Goal: Task Accomplishment & Management: Manage account settings

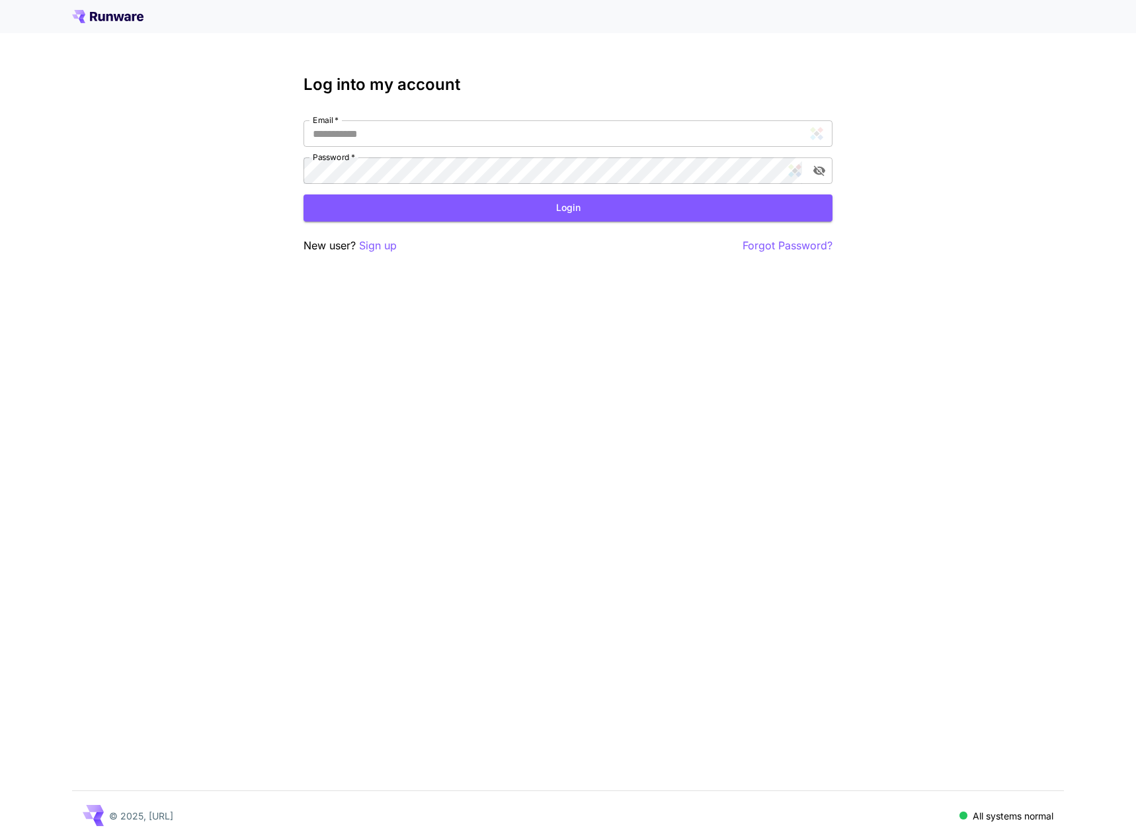
click at [588, 117] on div "Log into my account Email   * Email   * Password   * Password   * Login New use…" at bounding box center [567, 164] width 529 height 178
click at [582, 126] on input "Email   *" at bounding box center [567, 133] width 529 height 26
type input "**********"
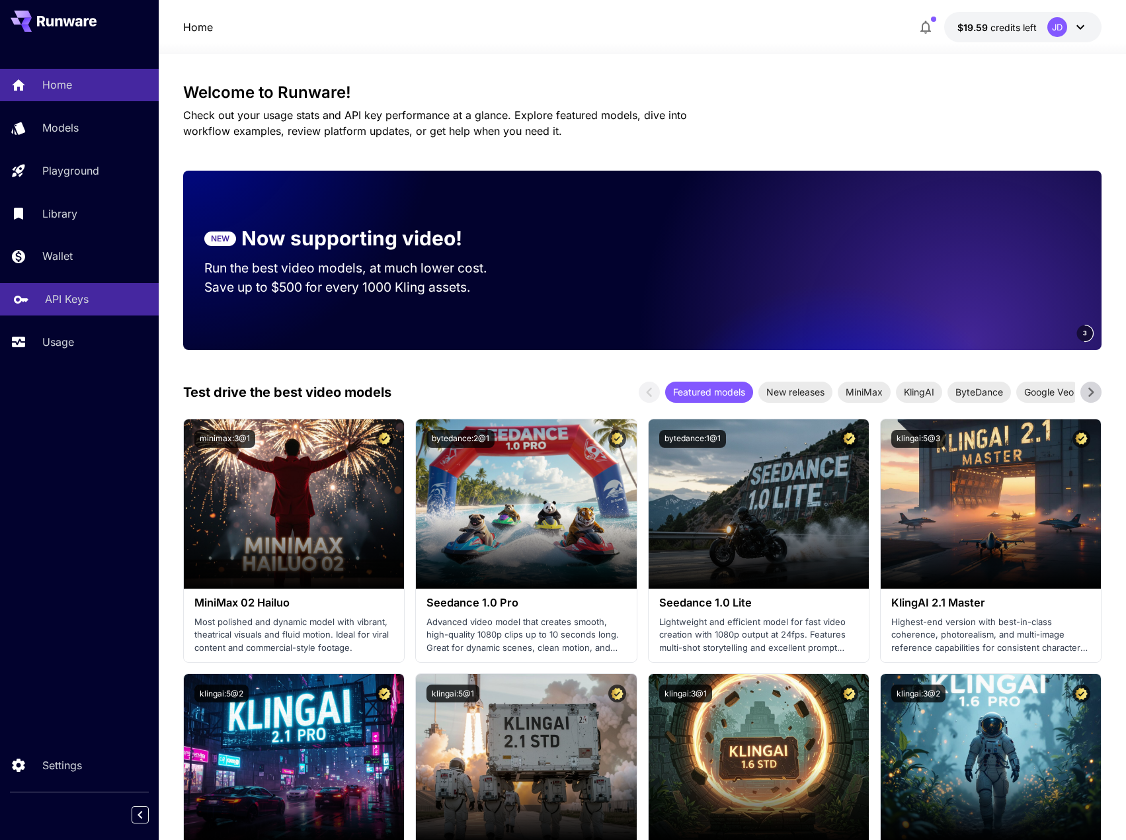
click at [112, 295] on div "API Keys" at bounding box center [96, 299] width 103 height 16
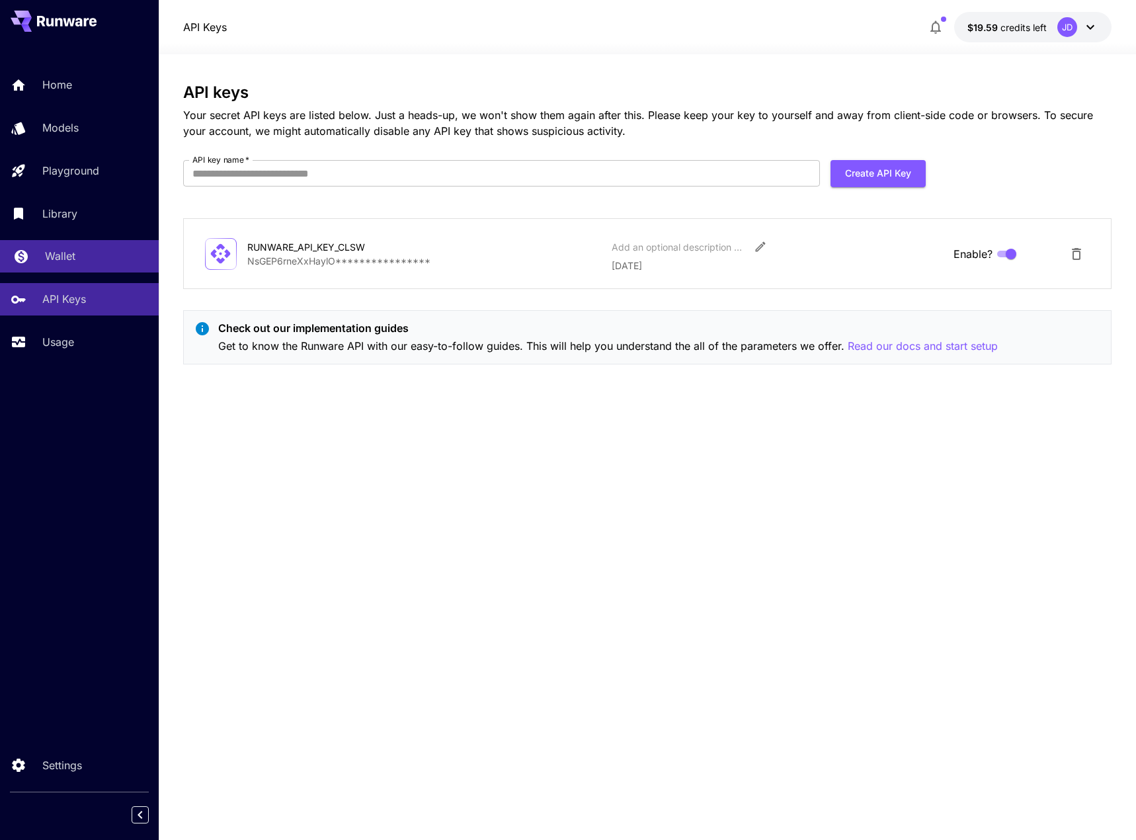
click at [83, 249] on div "Wallet" at bounding box center [96, 256] width 103 height 16
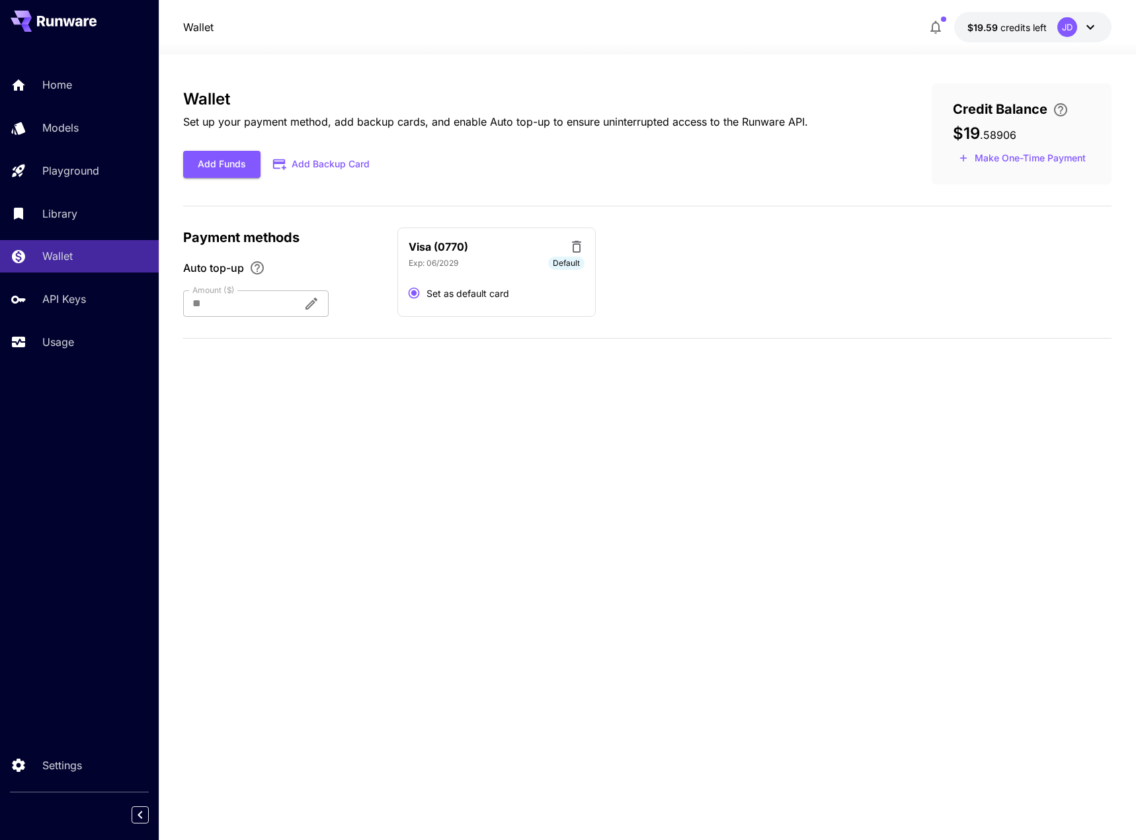
click at [341, 165] on button "Add Backup Card" at bounding box center [321, 164] width 123 height 26
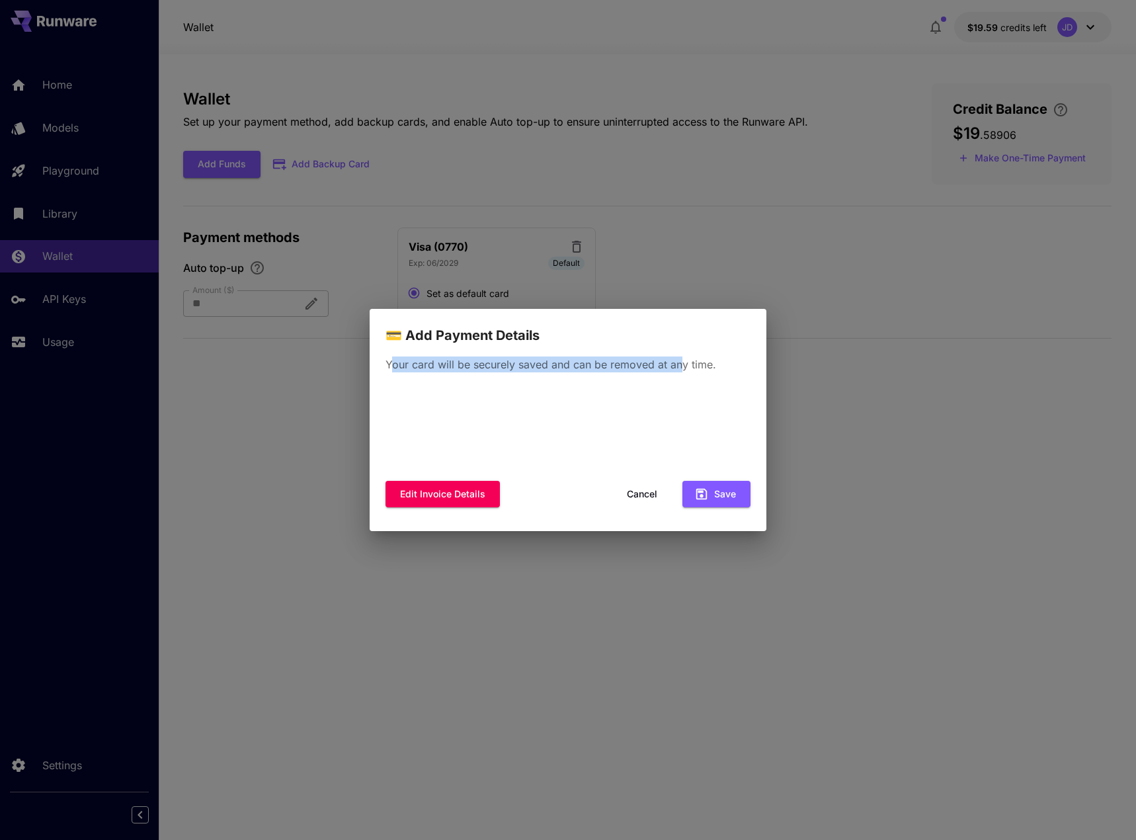
drag, startPoint x: 391, startPoint y: 372, endPoint x: 691, endPoint y: 368, distance: 299.5
click at [690, 369] on p "Your card will be securely saved and can be removed at any time." at bounding box center [567, 364] width 365 height 16
click at [691, 368] on p "Your card will be securely saved and can be removed at any time." at bounding box center [567, 364] width 365 height 16
click at [717, 354] on div "Your card will be securely saved and can be removed at any time. Edit invoice d…" at bounding box center [568, 439] width 397 height 186
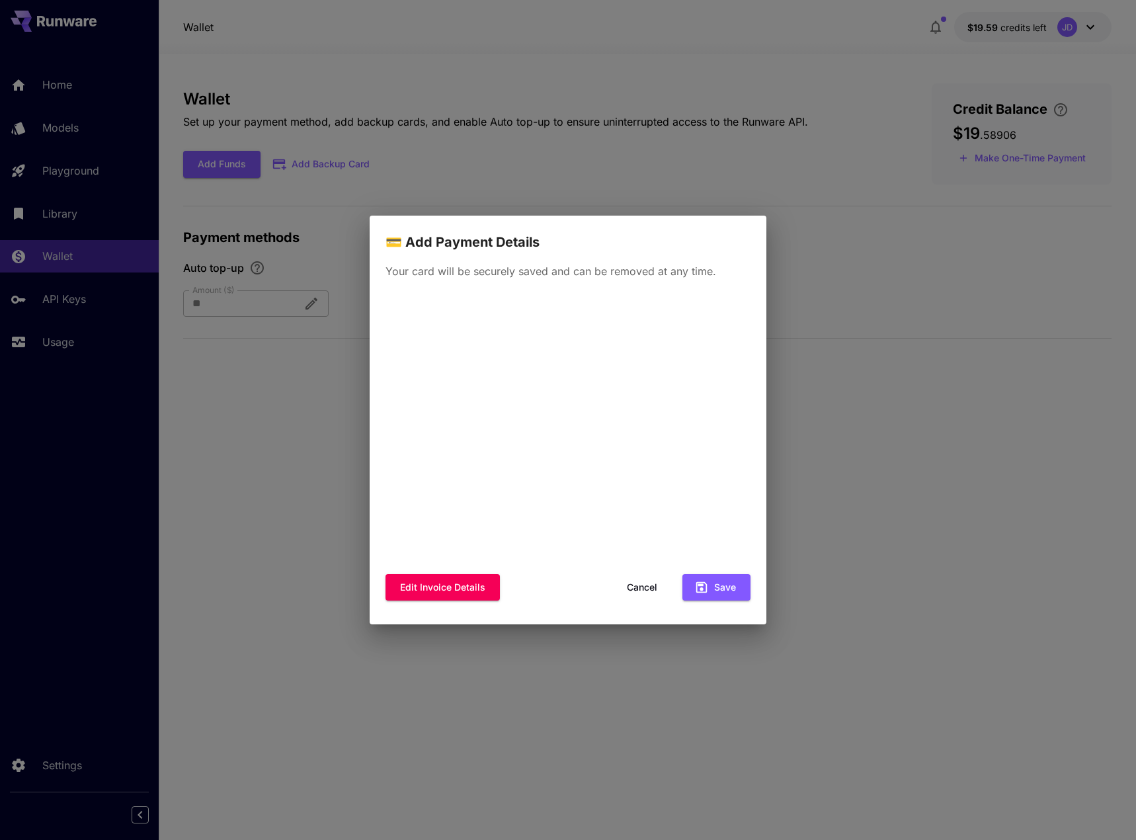
click at [569, 287] on div "Your card will be securely saved and can be removed at any time. Edit invoice d…" at bounding box center [568, 439] width 397 height 372
click at [713, 580] on button "Save" at bounding box center [716, 587] width 68 height 27
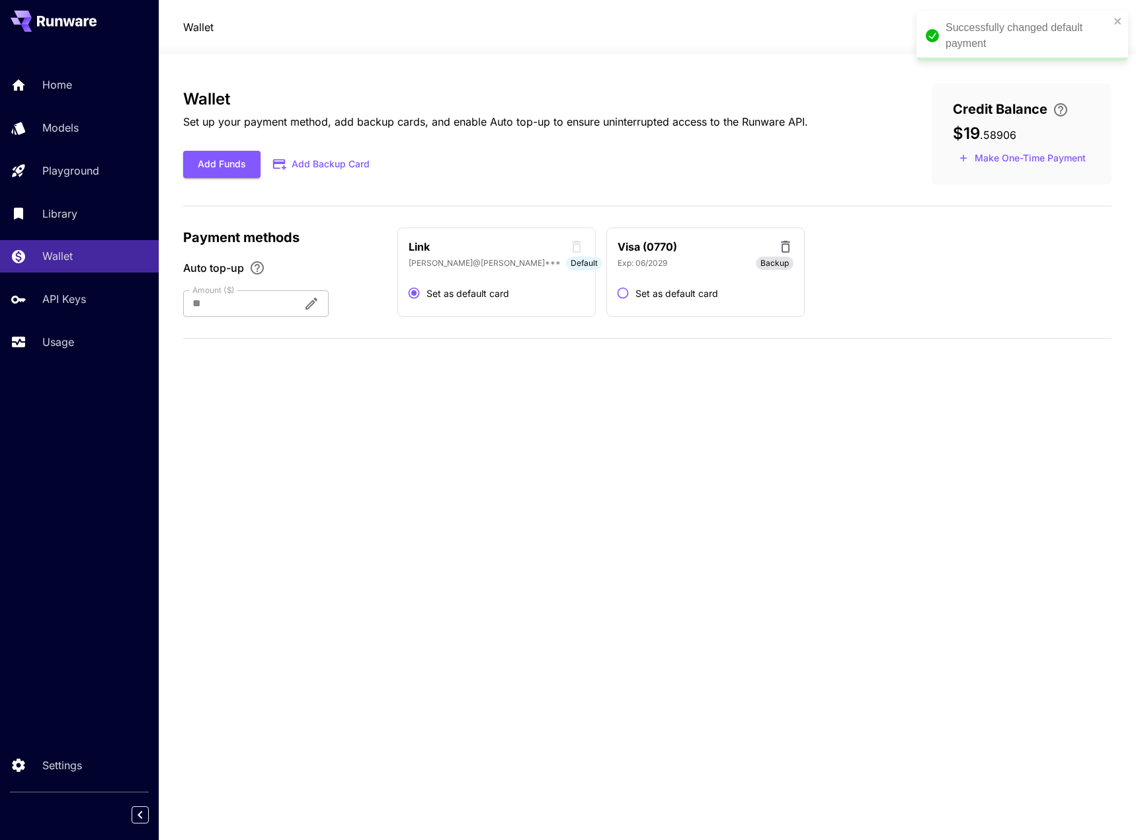
click at [691, 440] on div "Wallet Set up your payment method, add backup cards, and enable Auto top-up to …" at bounding box center [647, 446] width 928 height 727
drag, startPoint x: 342, startPoint y: 308, endPoint x: 358, endPoint y: 248, distance: 62.2
click at [357, 248] on div "Payment methods Auto top-up Amount ($) ** Amount ($)" at bounding box center [282, 272] width 198 height 90
